Goal: Transaction & Acquisition: Purchase product/service

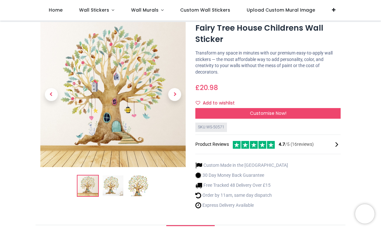
scroll to position [15, 0]
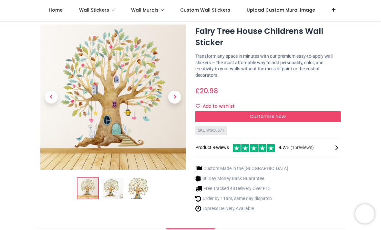
click at [330, 115] on div "Customise Now!" at bounding box center [267, 116] width 145 height 11
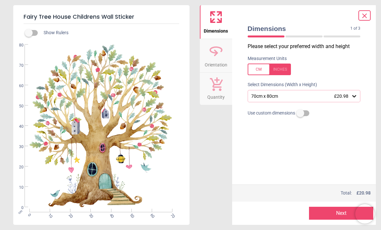
click at [354, 95] on icon at bounding box center [354, 96] width 6 height 6
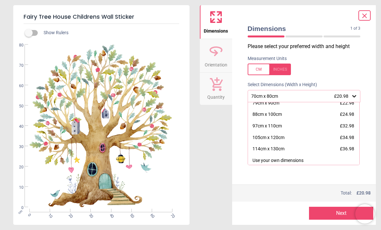
scroll to position [16, 0]
